Goal: Task Accomplishment & Management: Manage account settings

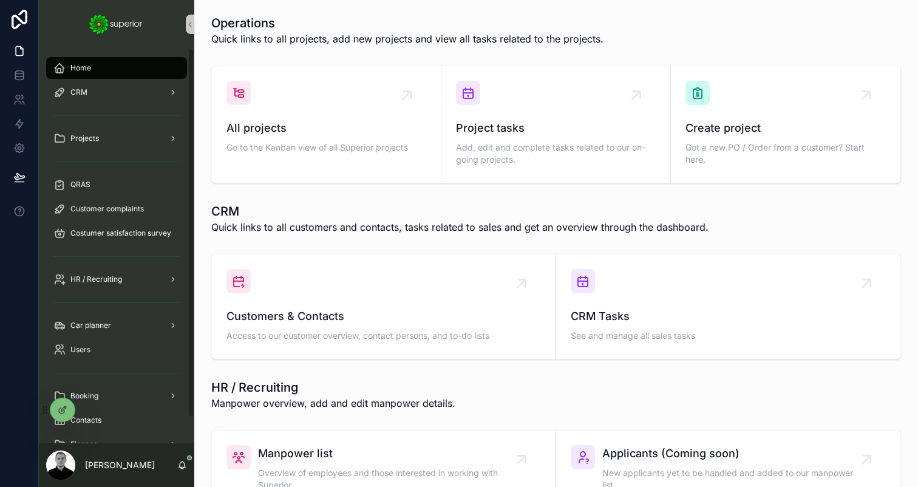
scroll to position [28, 0]
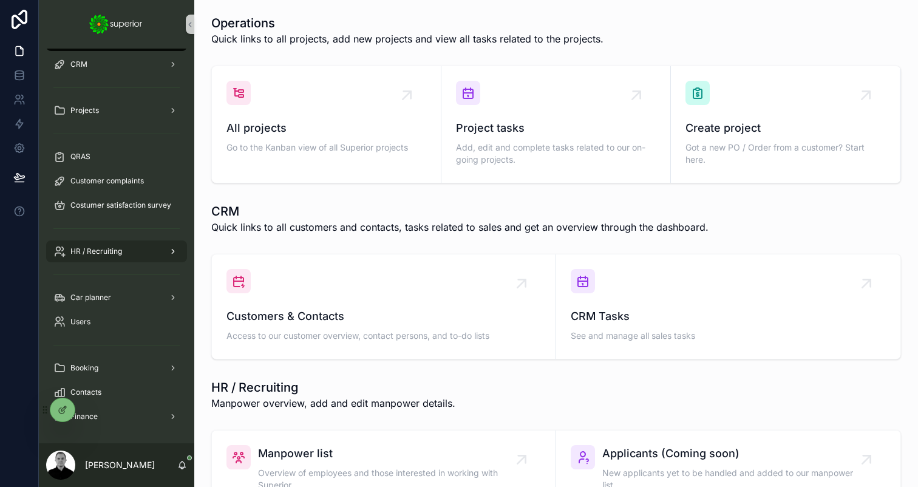
click at [124, 255] on div "HR / Recruiting" at bounding box center [116, 251] width 126 height 19
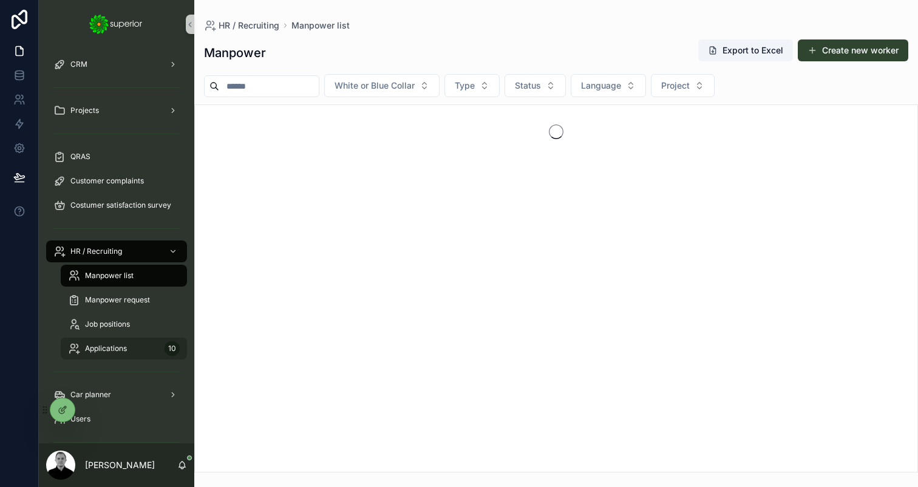
click at [124, 344] on span "Applications" at bounding box center [106, 349] width 42 height 10
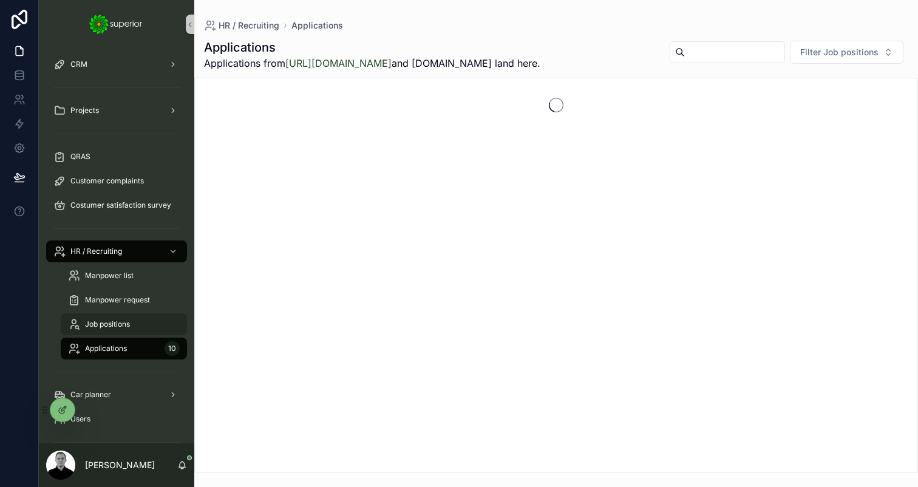
click at [124, 325] on span "Job positions" at bounding box center [107, 324] width 45 height 10
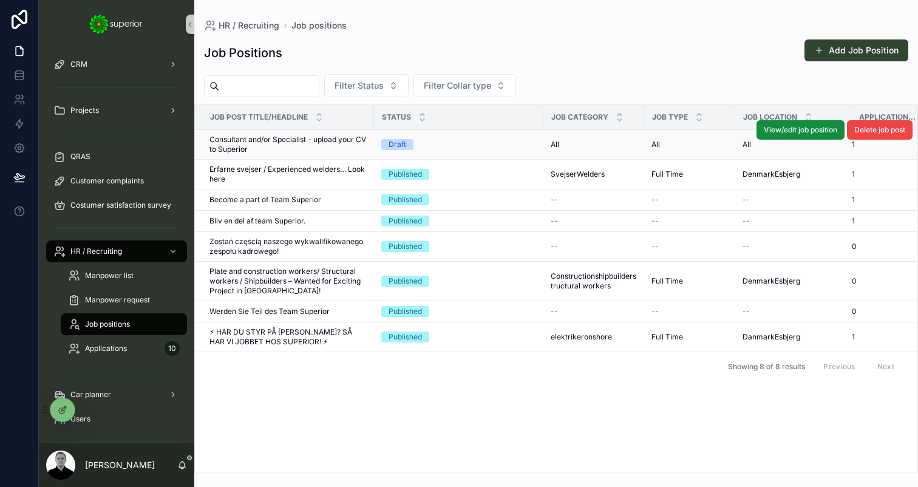
click at [300, 140] on span "Consultant and/or Specialist - upload your CV to Superior" at bounding box center [288, 144] width 157 height 19
click at [796, 134] on span "View/edit job position" at bounding box center [800, 130] width 73 height 10
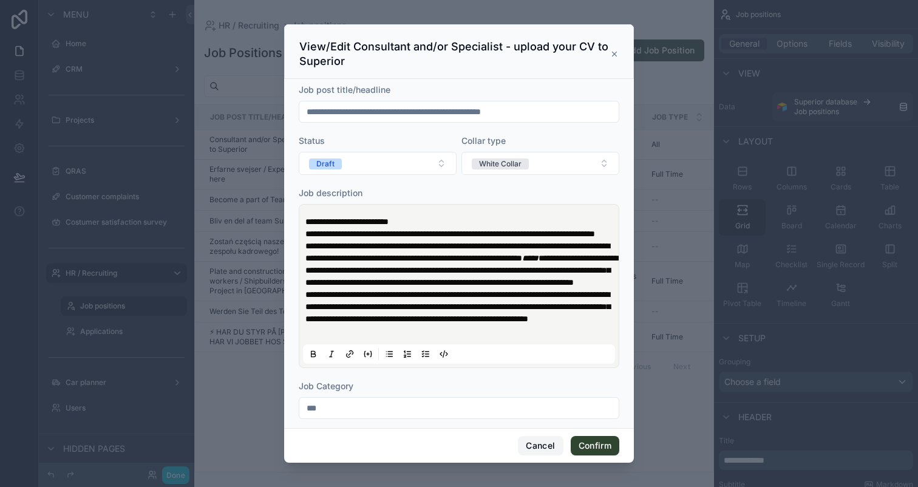
click at [553, 449] on button "Cancel" at bounding box center [540, 445] width 45 height 19
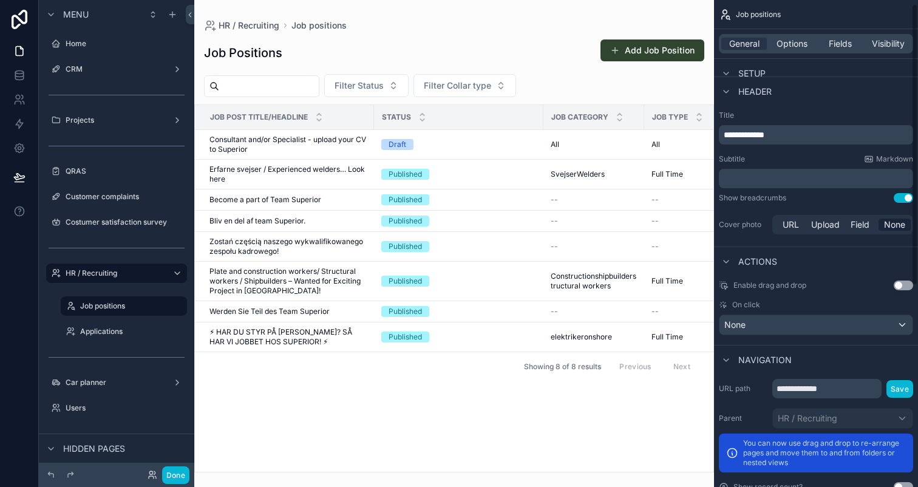
scroll to position [355, 0]
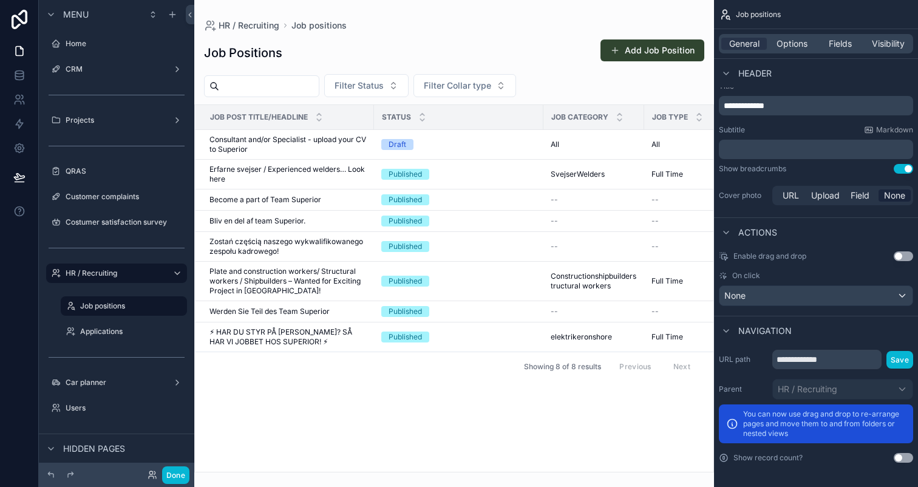
click at [803, 34] on div "General Options Fields Visibility" at bounding box center [816, 43] width 194 height 19
click at [801, 38] on span "Options" at bounding box center [792, 44] width 31 height 12
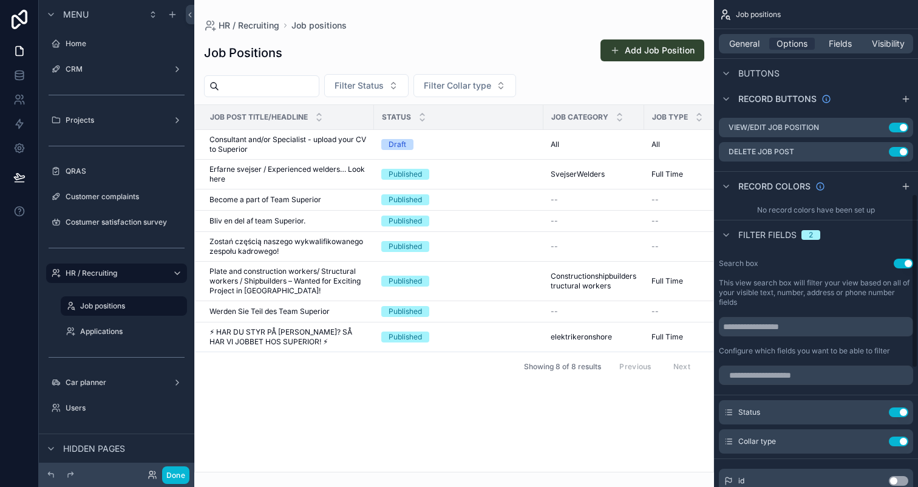
scroll to position [539, 0]
click at [876, 128] on icon "scrollable content" at bounding box center [878, 129] width 5 height 5
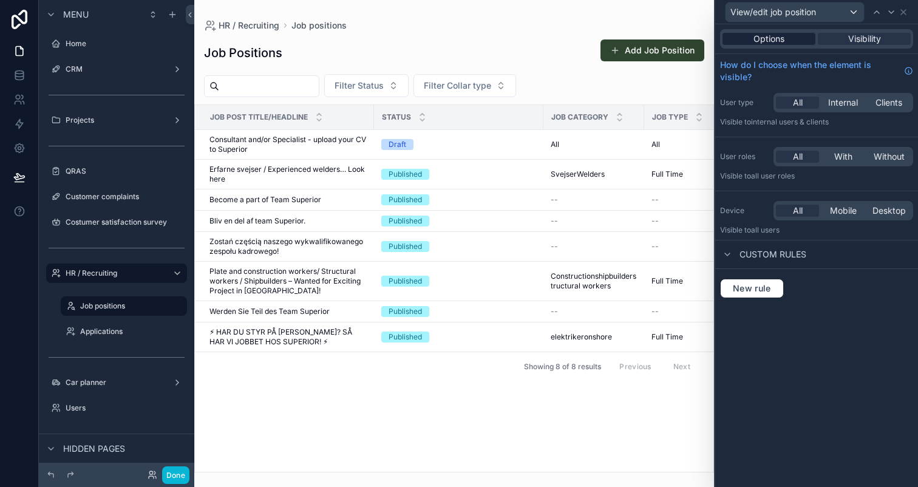
click at [774, 36] on span "Options" at bounding box center [769, 39] width 31 height 12
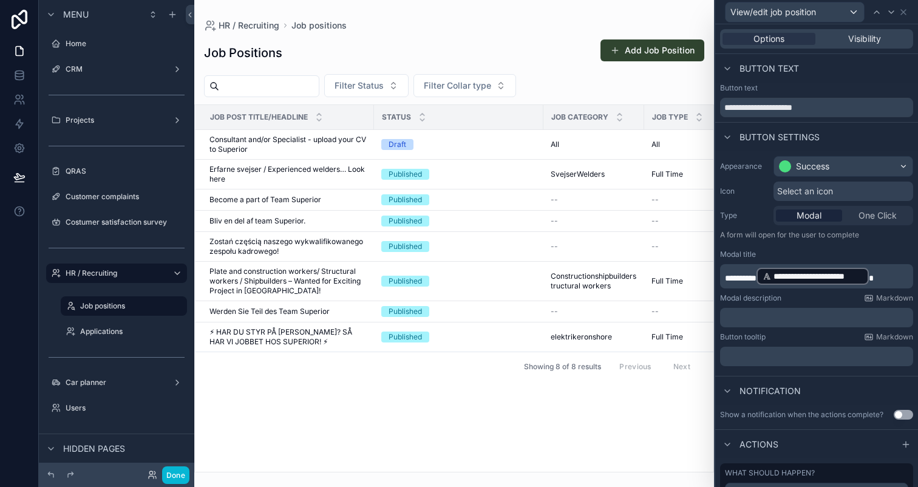
scroll to position [102, 0]
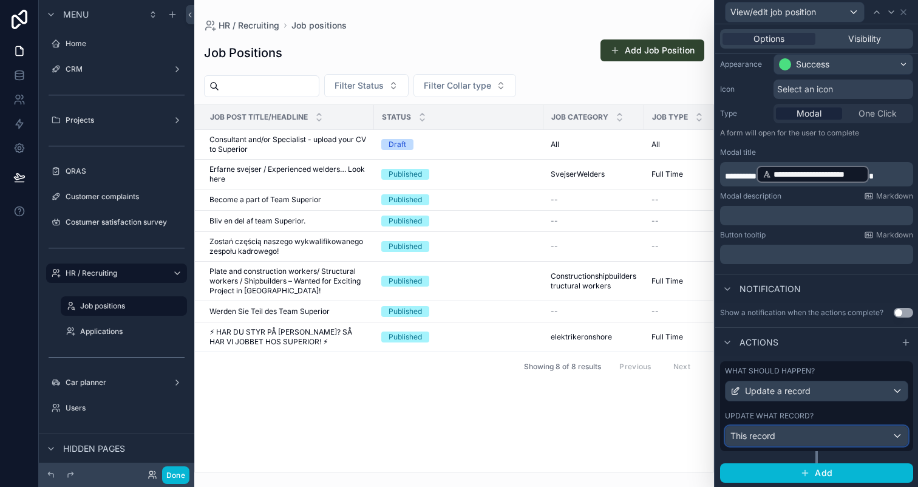
click at [807, 437] on div "This record" at bounding box center [817, 435] width 182 height 19
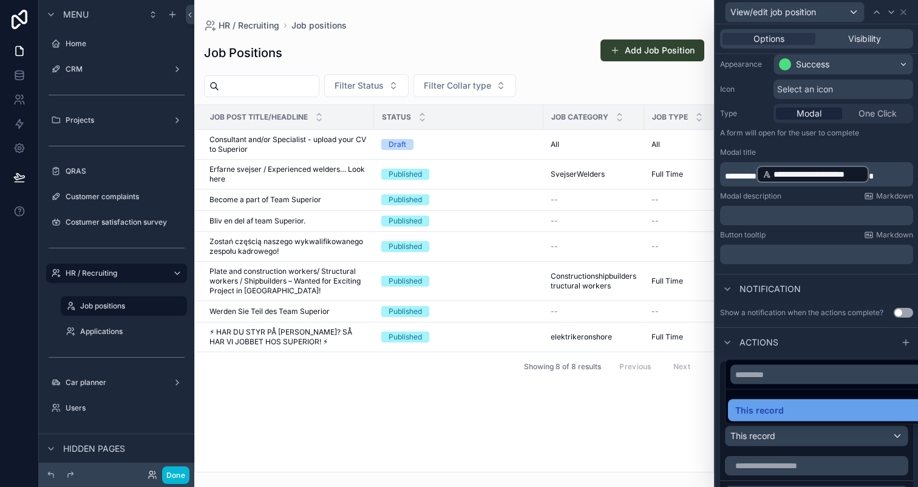
click at [811, 414] on div "This record" at bounding box center [831, 410] width 191 height 15
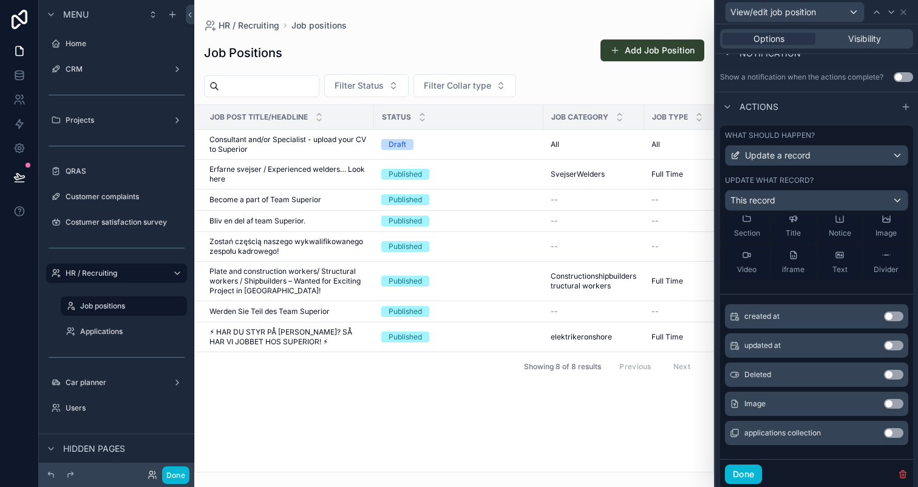
scroll to position [256, 0]
click at [890, 405] on button "Use setting" at bounding box center [893, 403] width 19 height 10
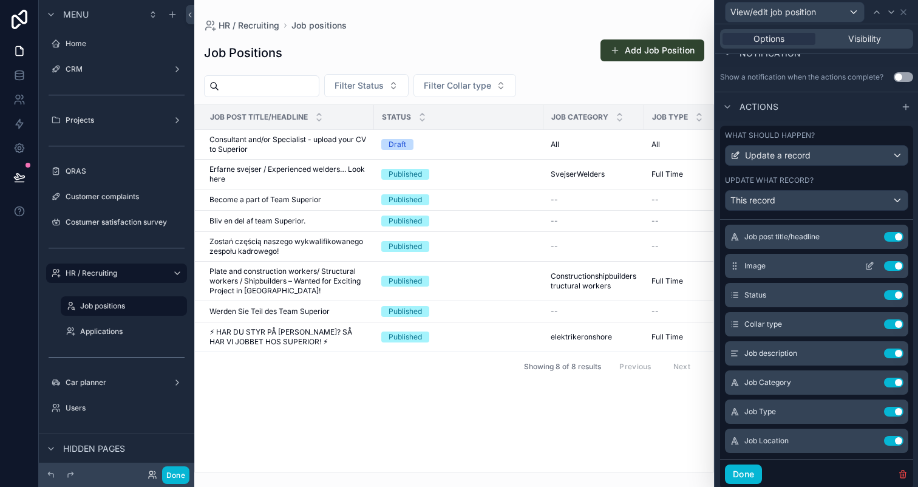
scroll to position [0, 0]
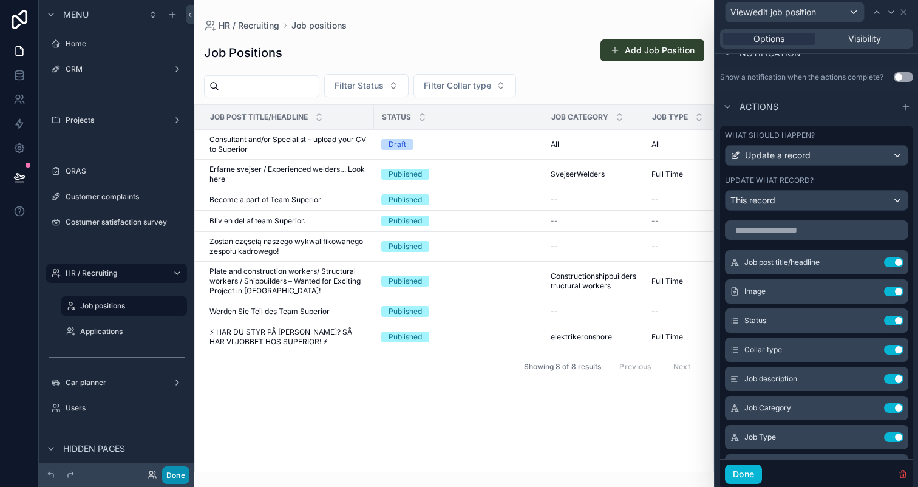
click at [171, 477] on button "Done" at bounding box center [175, 475] width 27 height 18
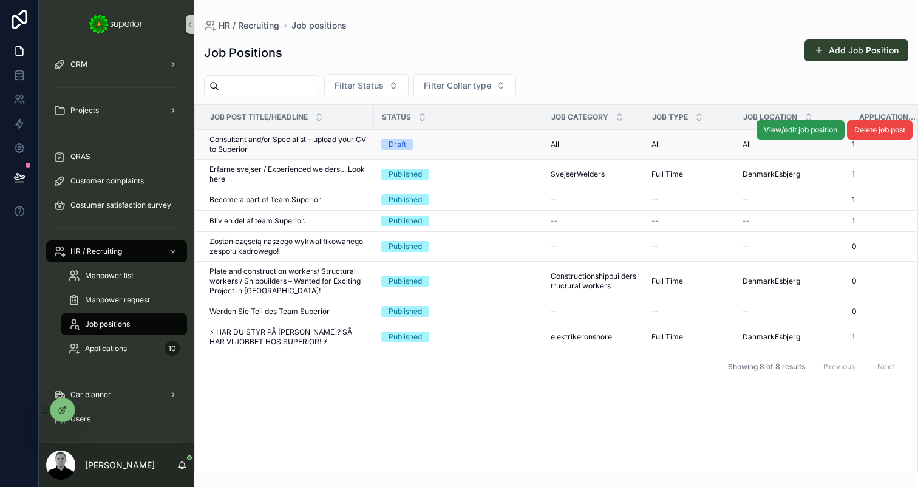
click at [822, 128] on span "View/edit job position" at bounding box center [800, 130] width 73 height 10
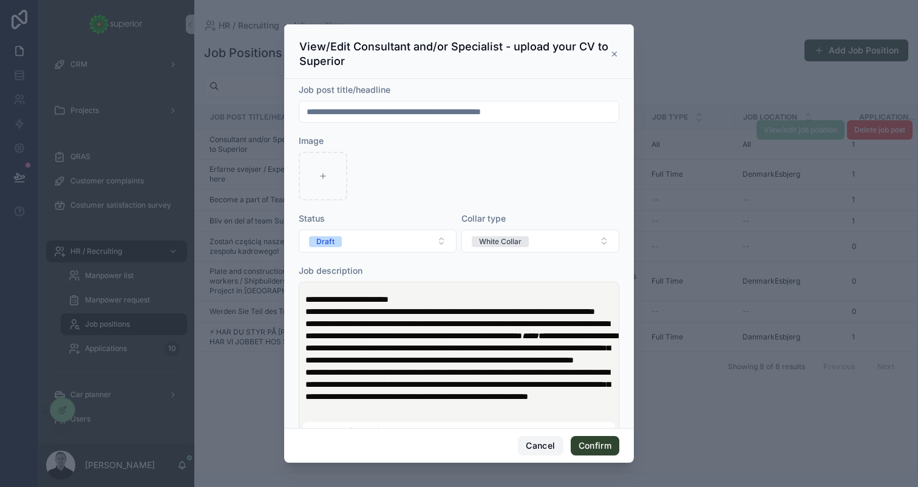
click at [547, 449] on button "Cancel" at bounding box center [540, 445] width 45 height 19
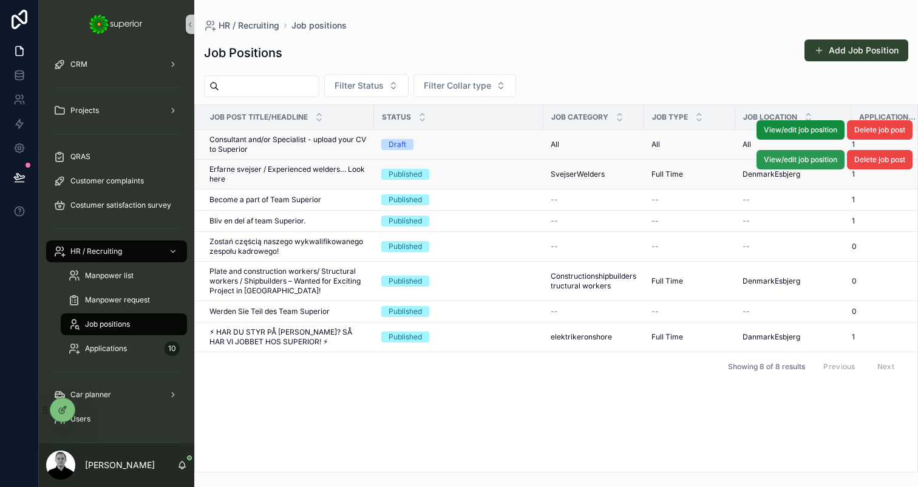
click at [805, 158] on span "View/edit job position" at bounding box center [800, 160] width 73 height 10
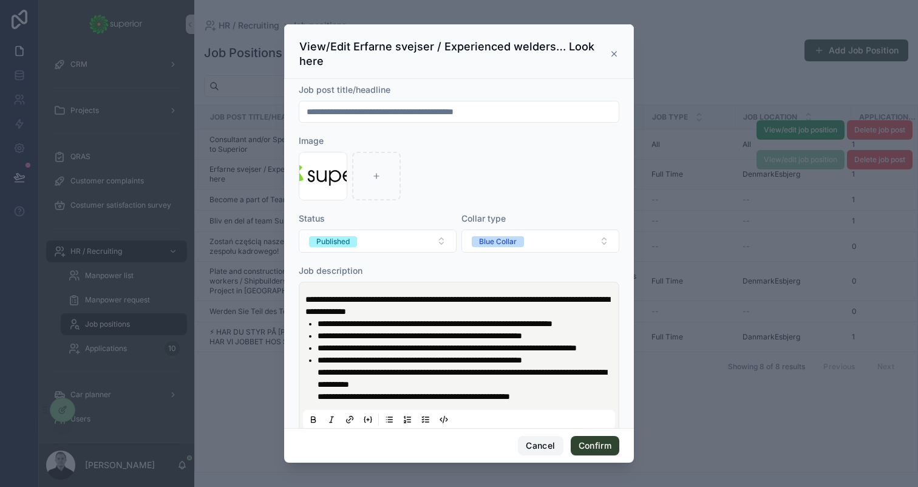
click at [545, 448] on button "Cancel" at bounding box center [540, 445] width 45 height 19
